Goal: Transaction & Acquisition: Book appointment/travel/reservation

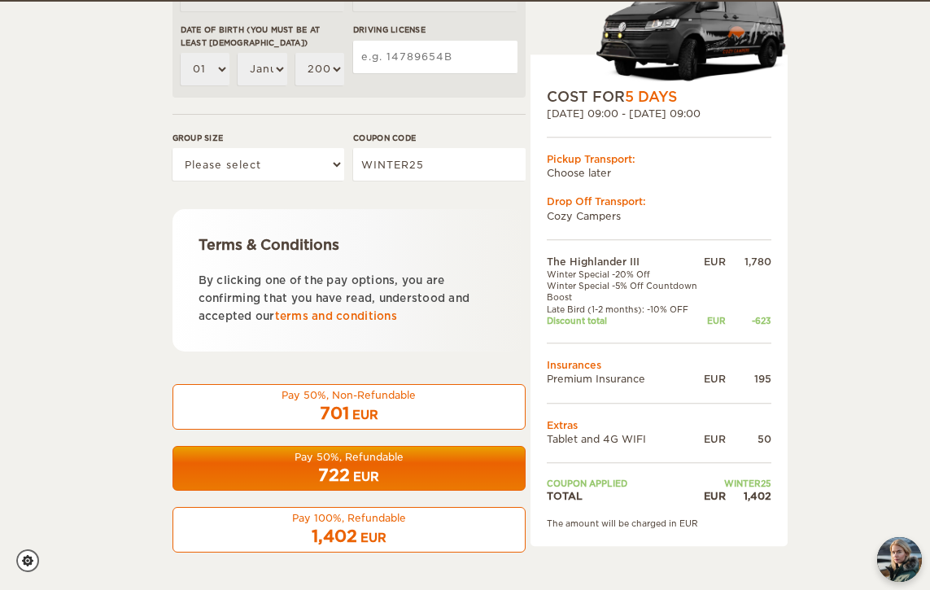
scroll to position [611, 0]
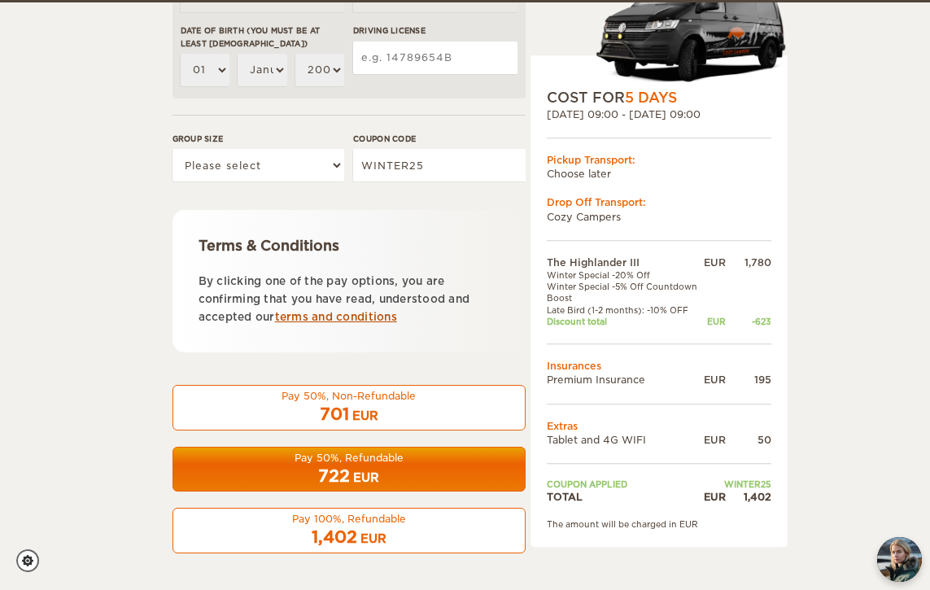
click at [374, 316] on link "terms and conditions" at bounding box center [336, 317] width 122 height 12
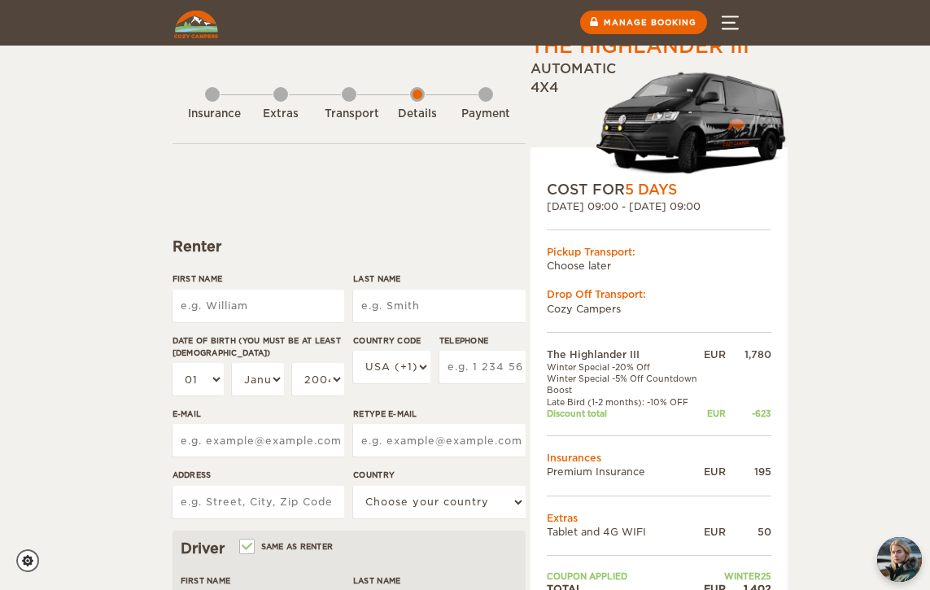
scroll to position [0, 0]
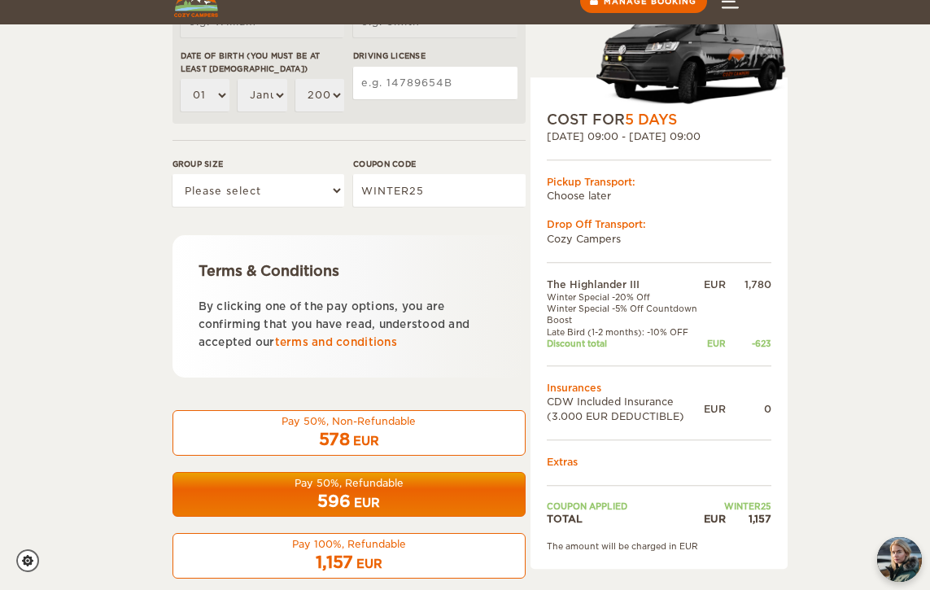
scroll to position [610, 0]
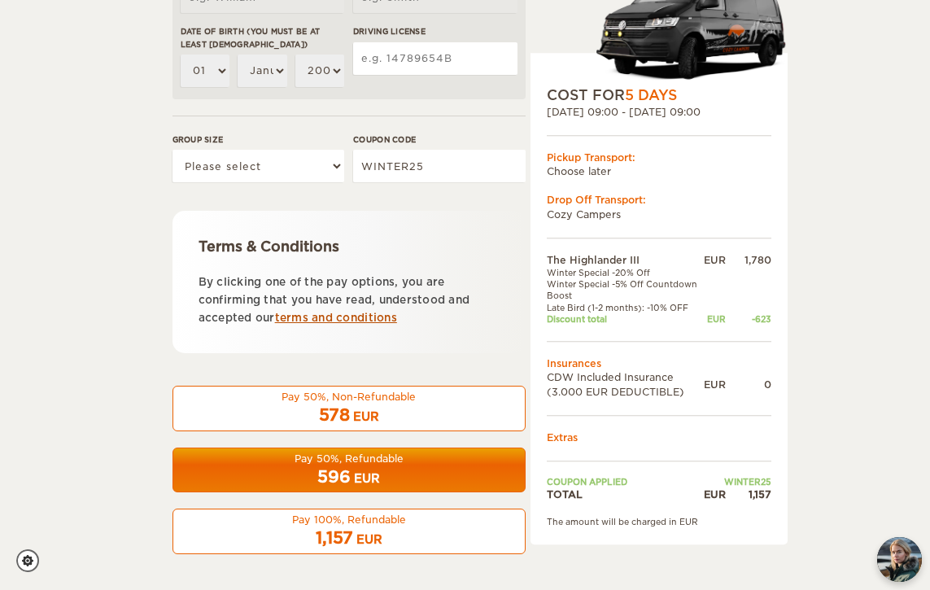
click at [369, 313] on link "terms and conditions" at bounding box center [336, 318] width 122 height 12
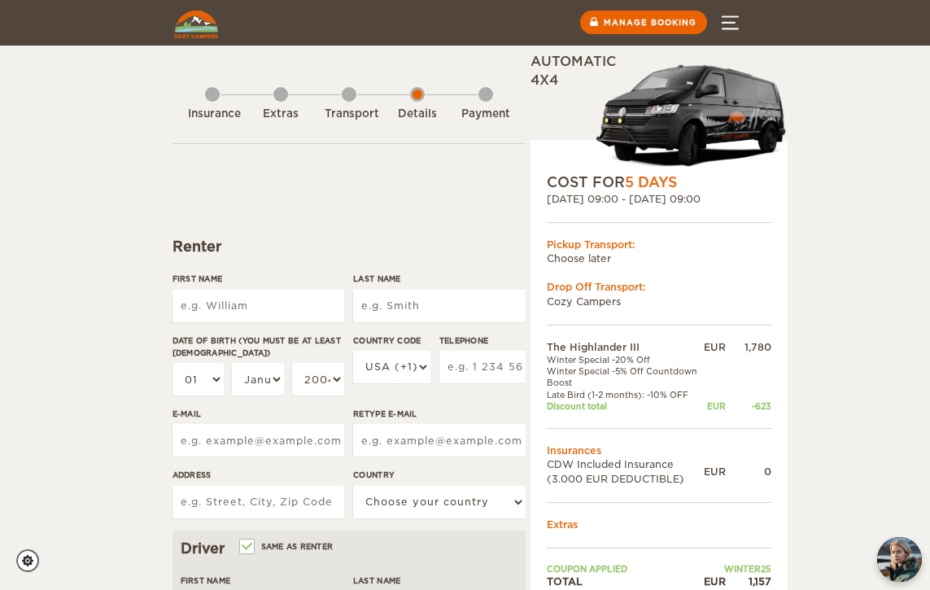
scroll to position [0, 0]
type input "Roman"
type input "Kochanowsky"
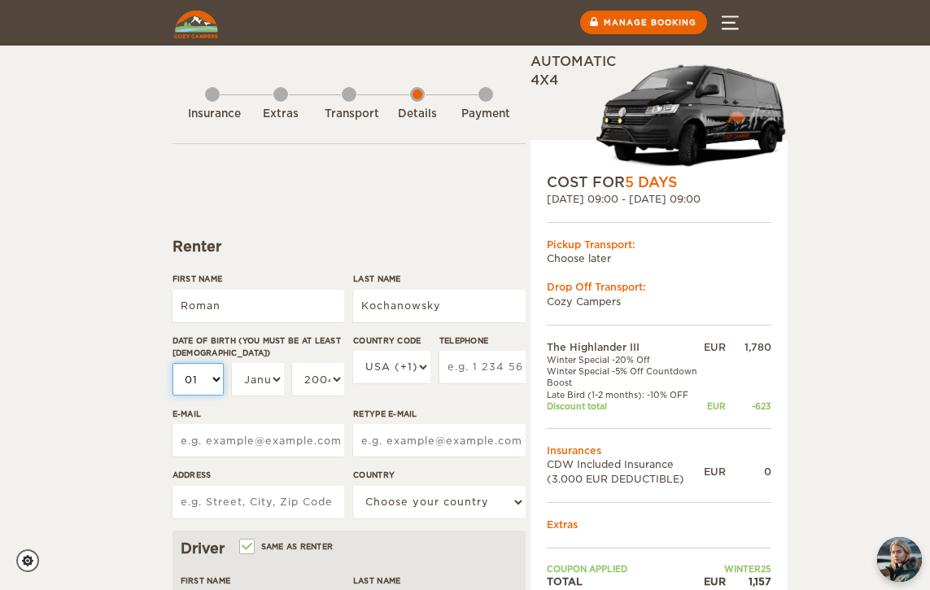
select select "07"
select select "30"
select select "07"
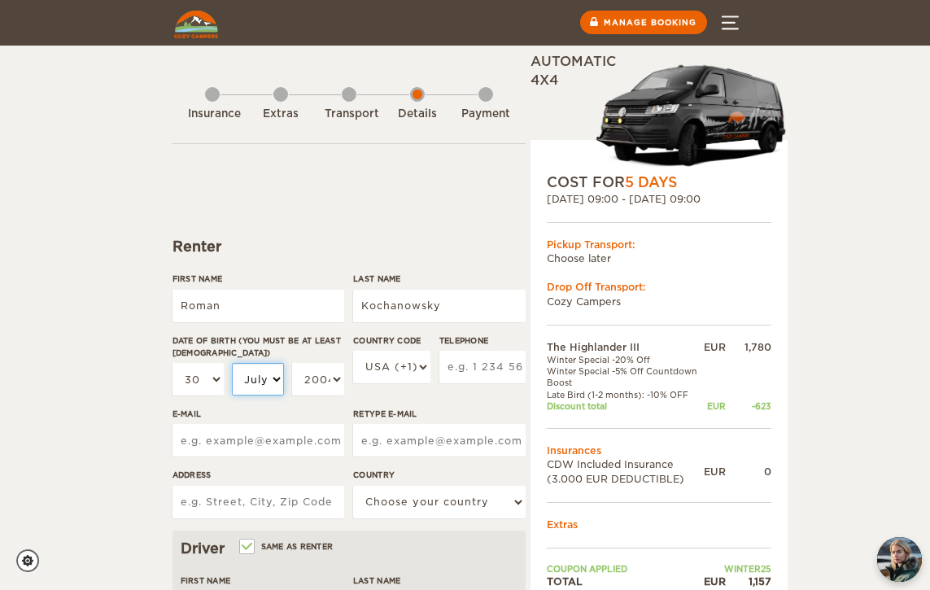
select select "07"
select select "1965"
type input "2017060036"
type input "r"
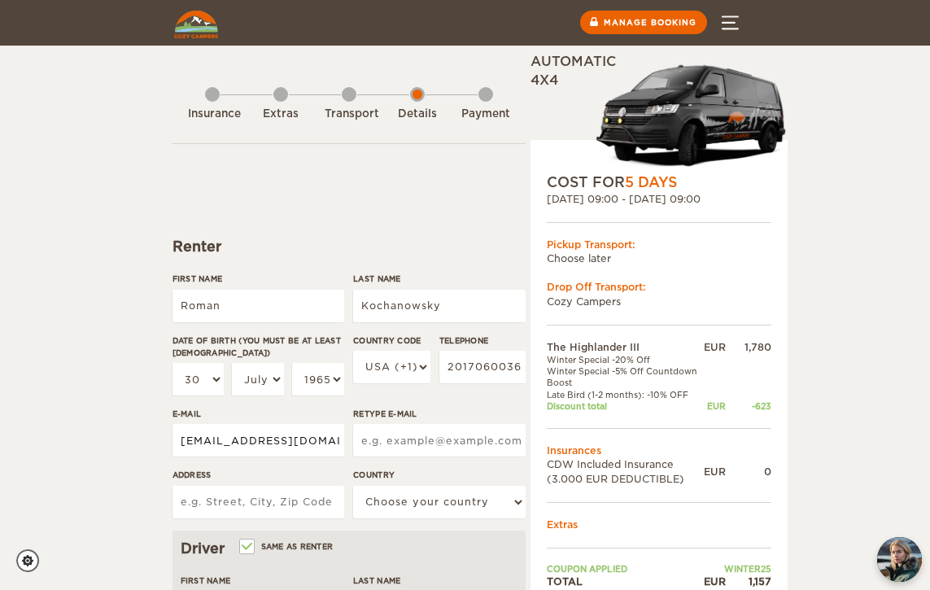
type input "aokevents@aol.com"
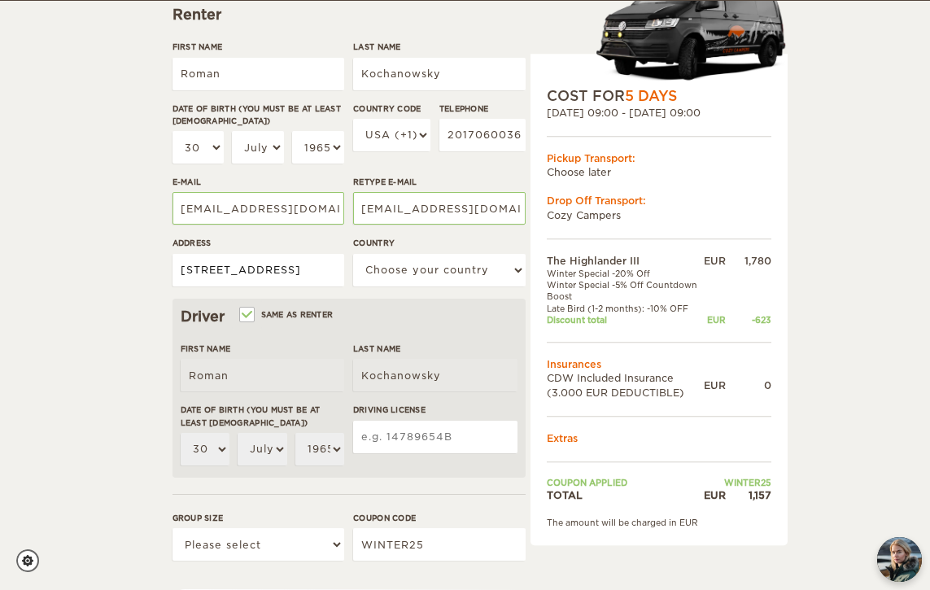
scroll to position [262, 0]
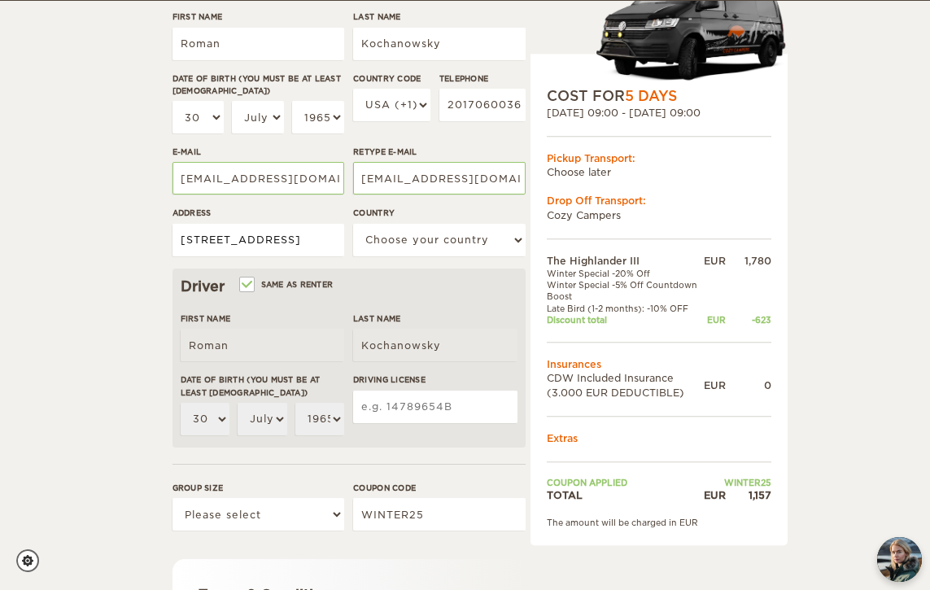
type input "97 Old West Lake Drive, Montauk, NY 11954"
select select "222"
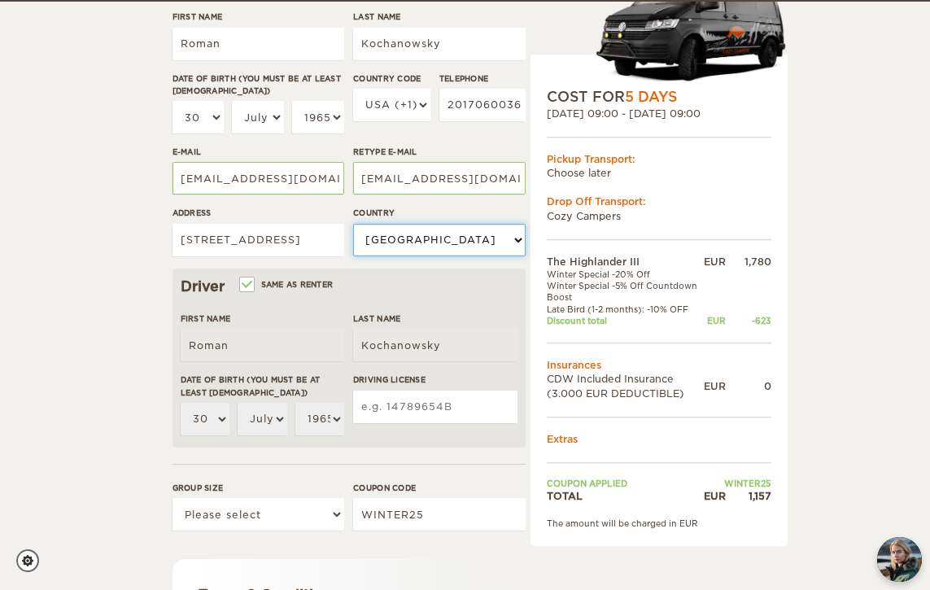
scroll to position [276, 0]
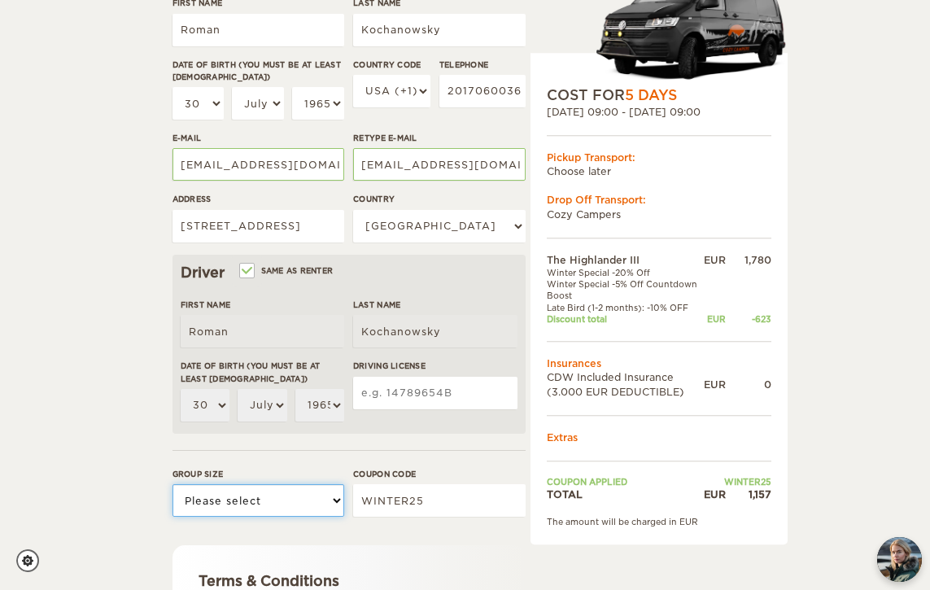
select select "3"
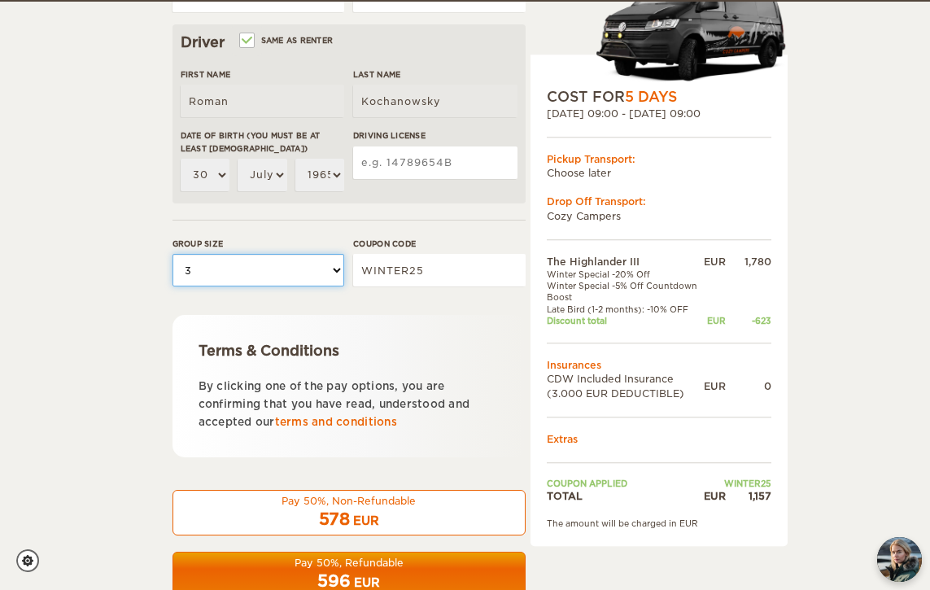
scroll to position [508, 0]
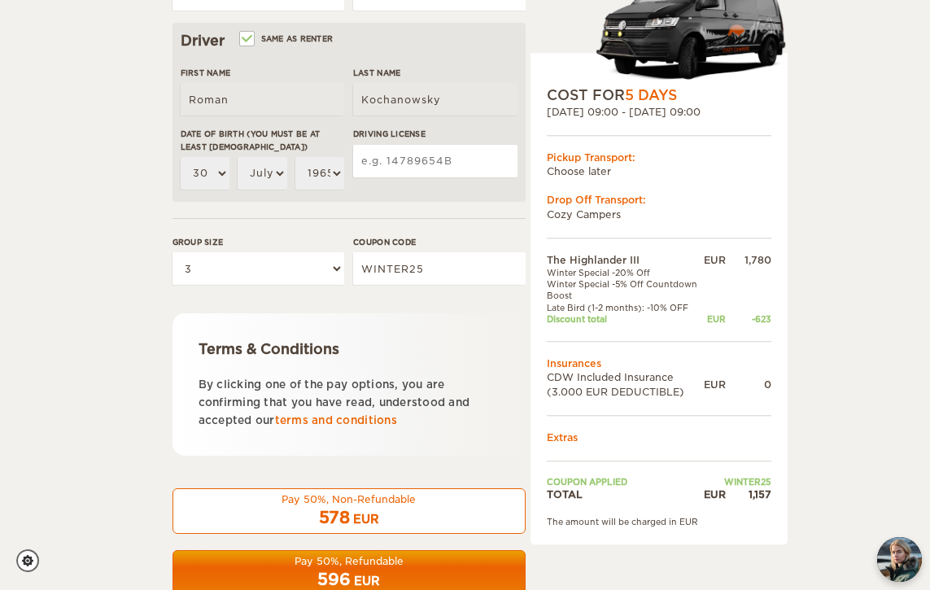
click at [391, 164] on input "Driving License" at bounding box center [435, 161] width 164 height 33
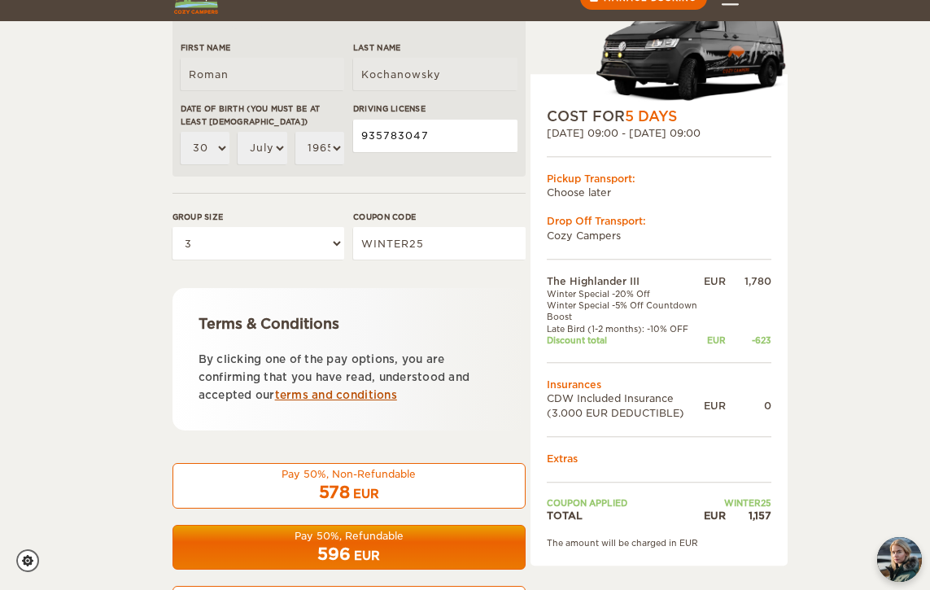
scroll to position [564, 0]
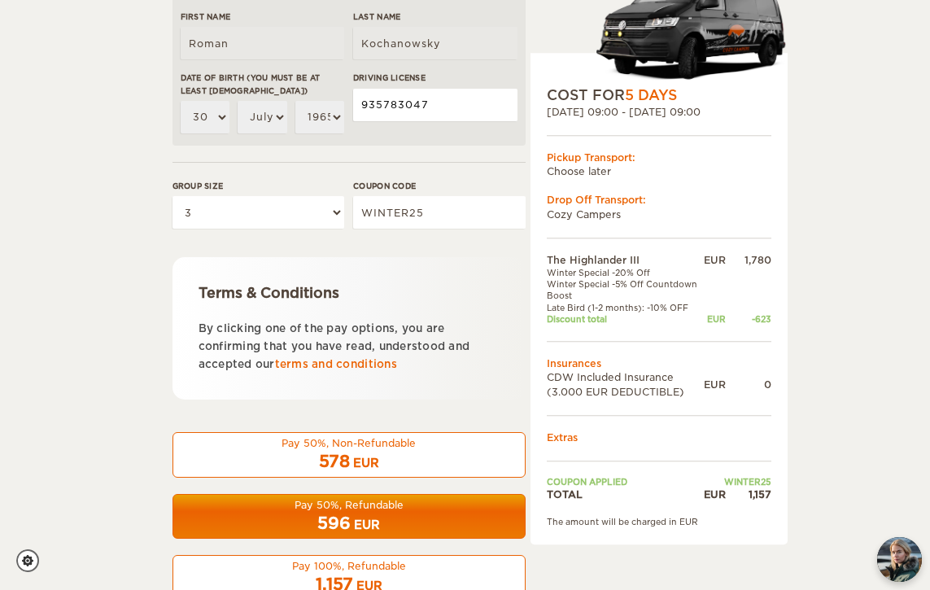
type input "935783047"
click at [362, 517] on div "EUR" at bounding box center [367, 525] width 26 height 16
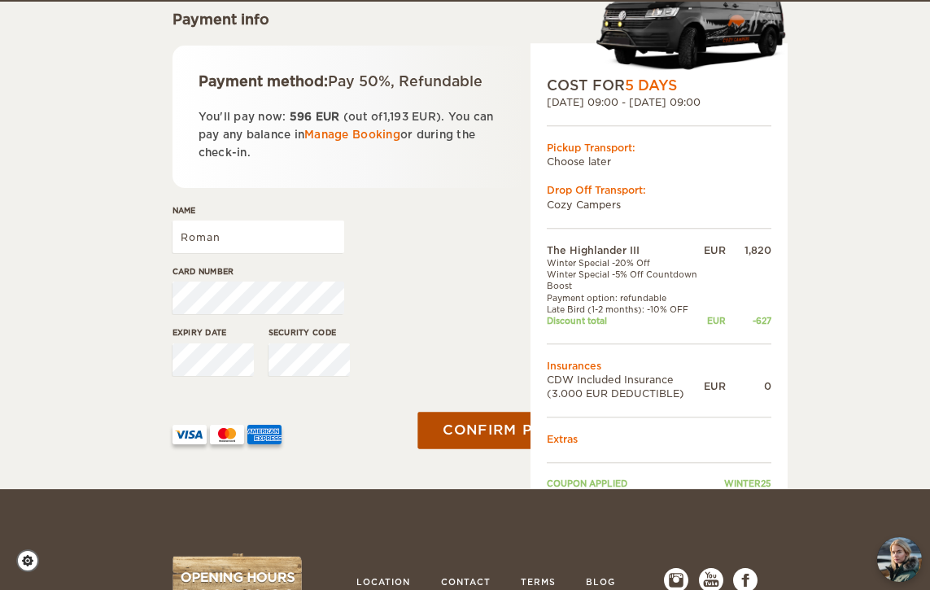
scroll to position [224, 0]
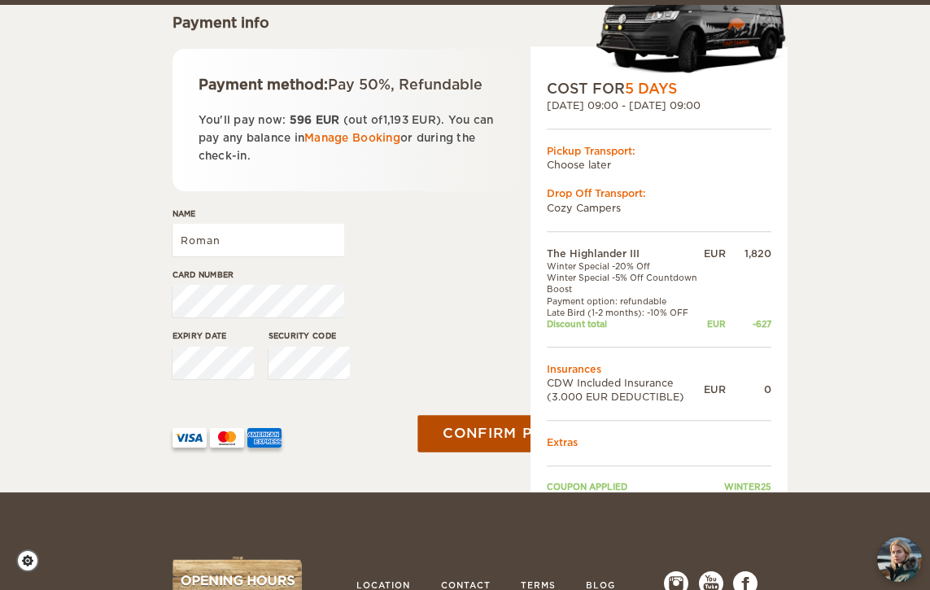
click at [470, 433] on button "Confirm payment" at bounding box center [519, 433] width 205 height 37
